Goal: Information Seeking & Learning: Learn about a topic

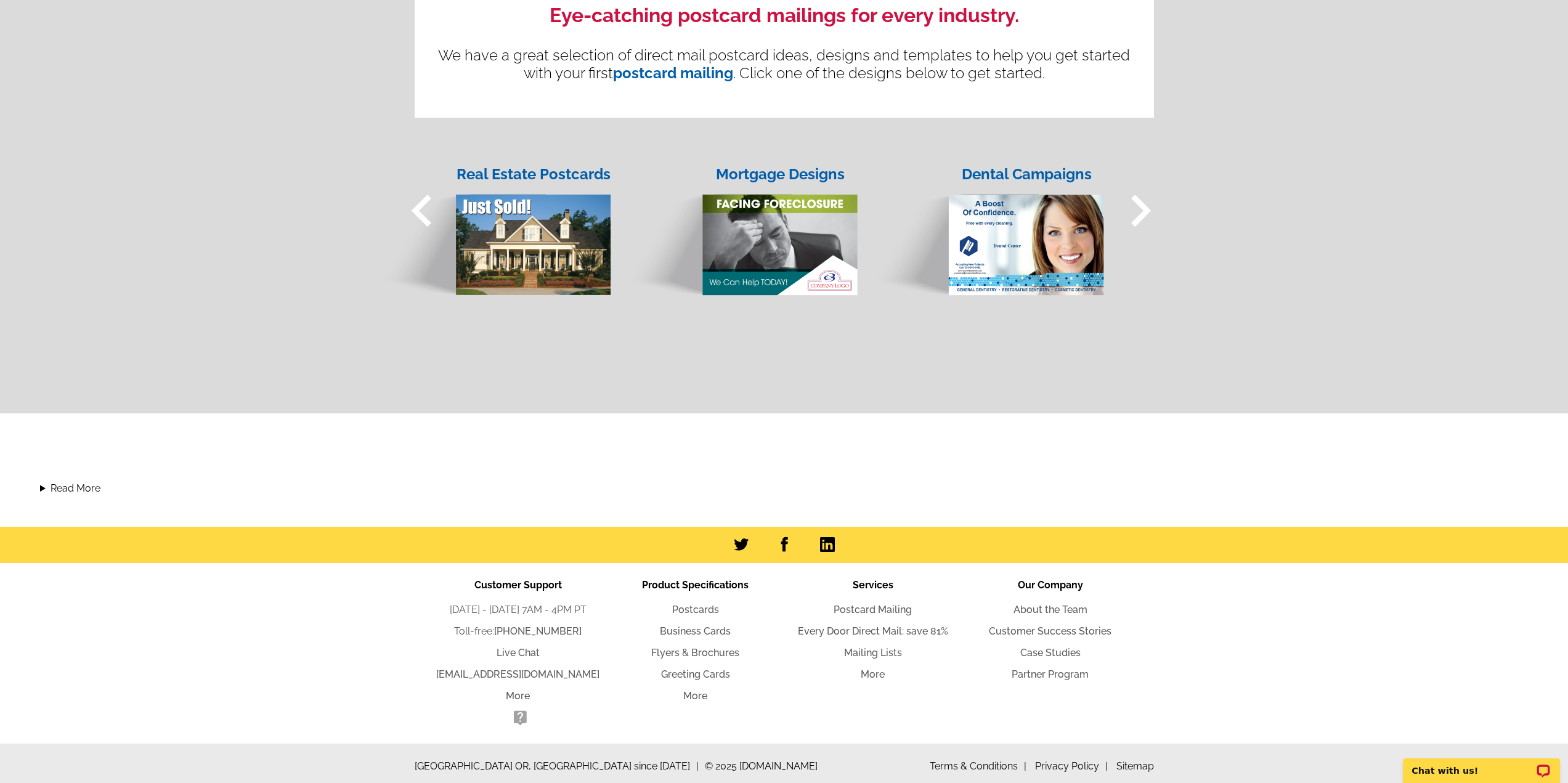
scroll to position [993, 0]
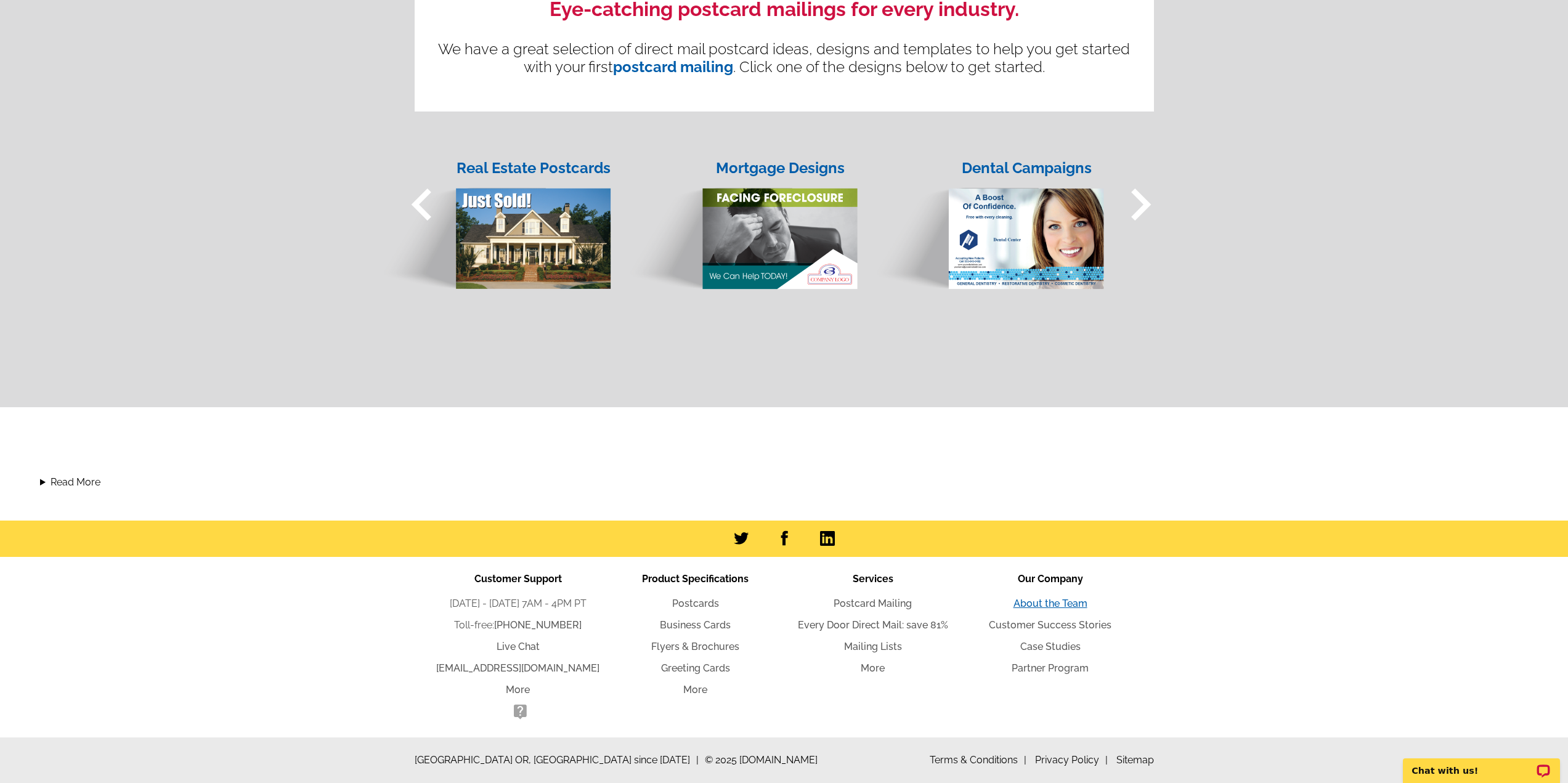
click at [1041, 604] on link "About the Team" at bounding box center [1050, 603] width 74 height 11
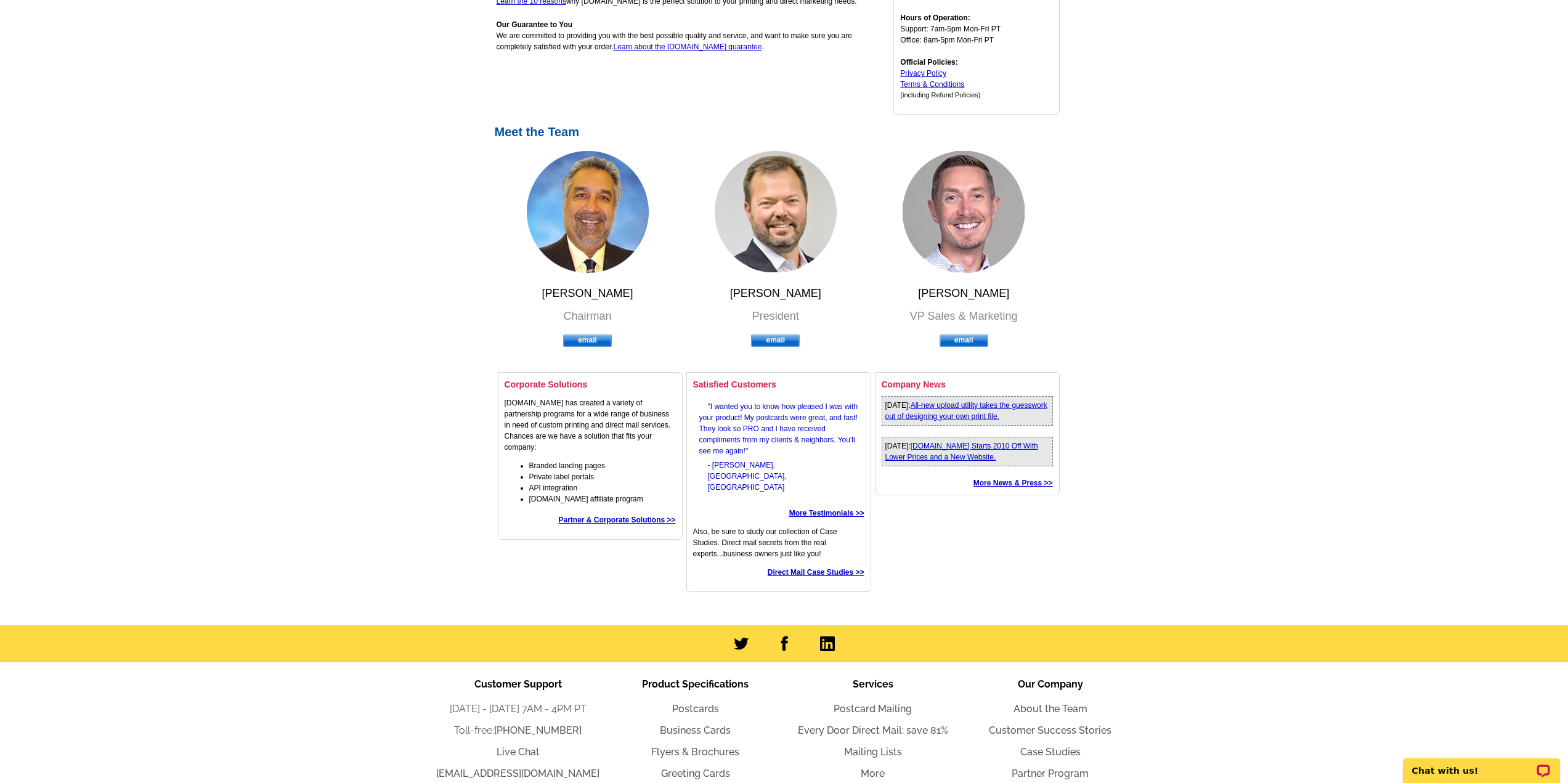
scroll to position [247, 0]
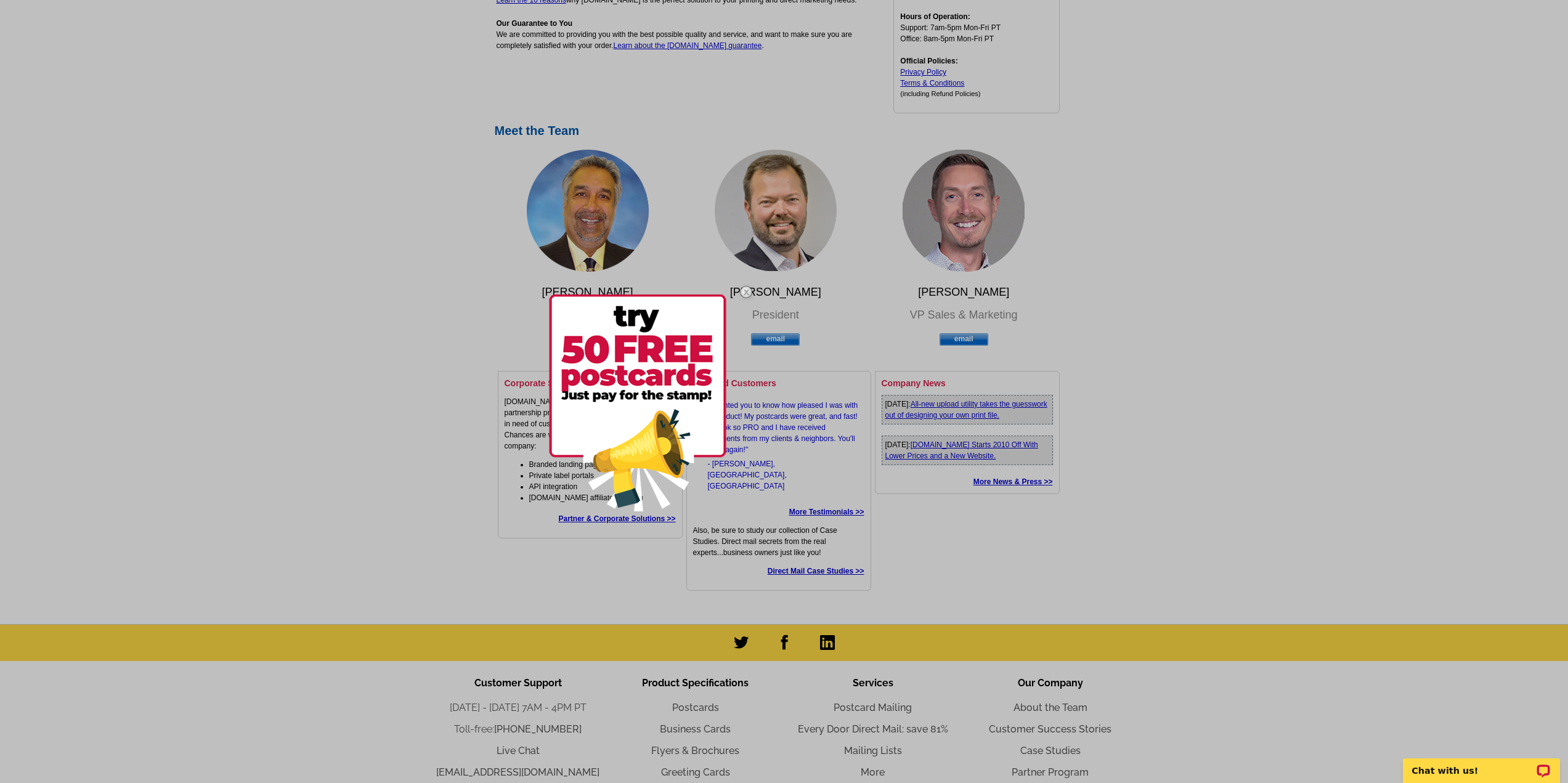
click at [745, 288] on img at bounding box center [746, 292] width 36 height 36
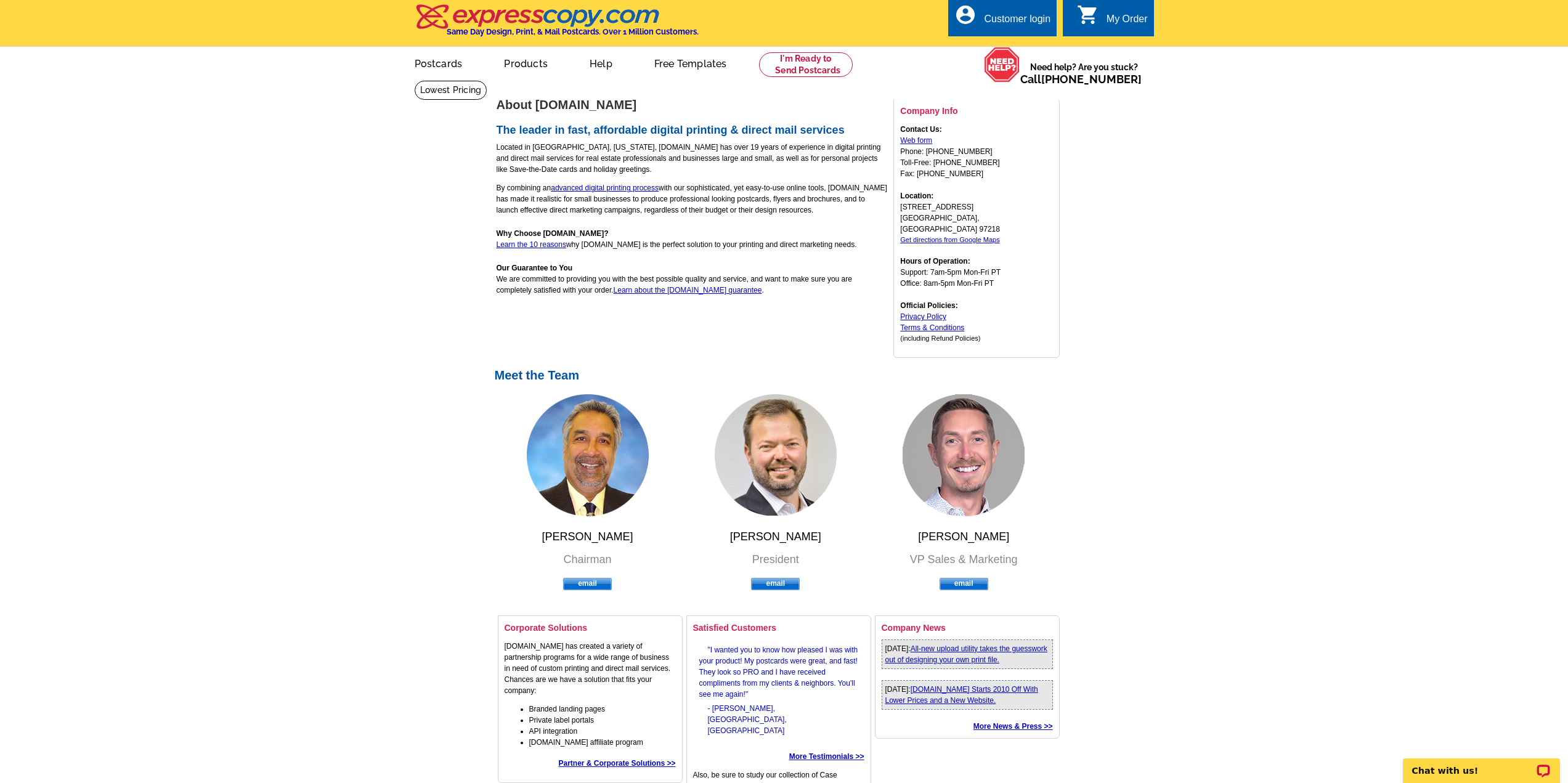
scroll to position [0, 0]
